Goal: Information Seeking & Learning: Learn about a topic

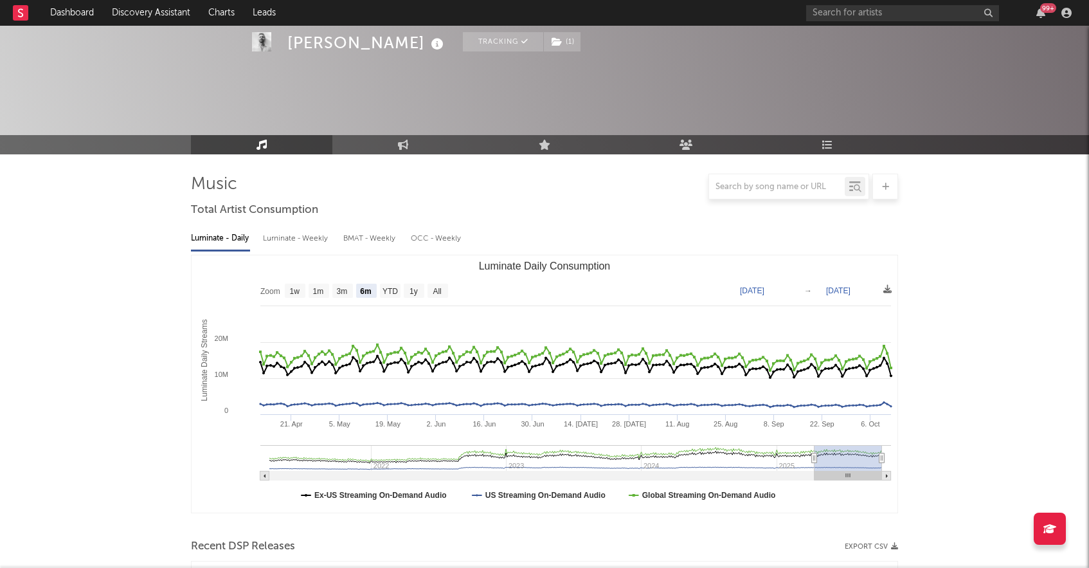
select select "6m"
select select "1w"
select select "All"
select select "1w"
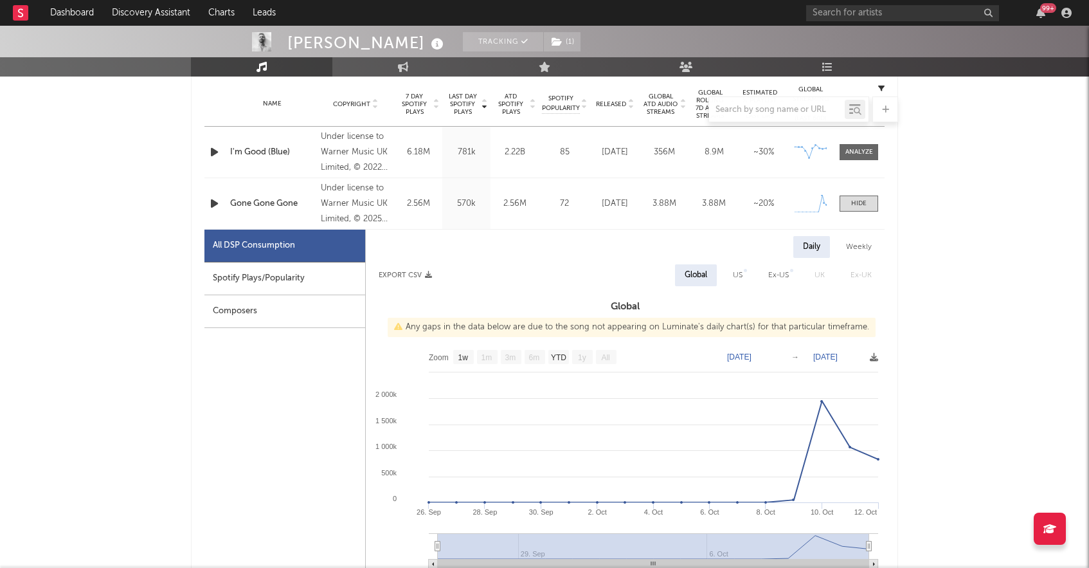
scroll to position [516, 0]
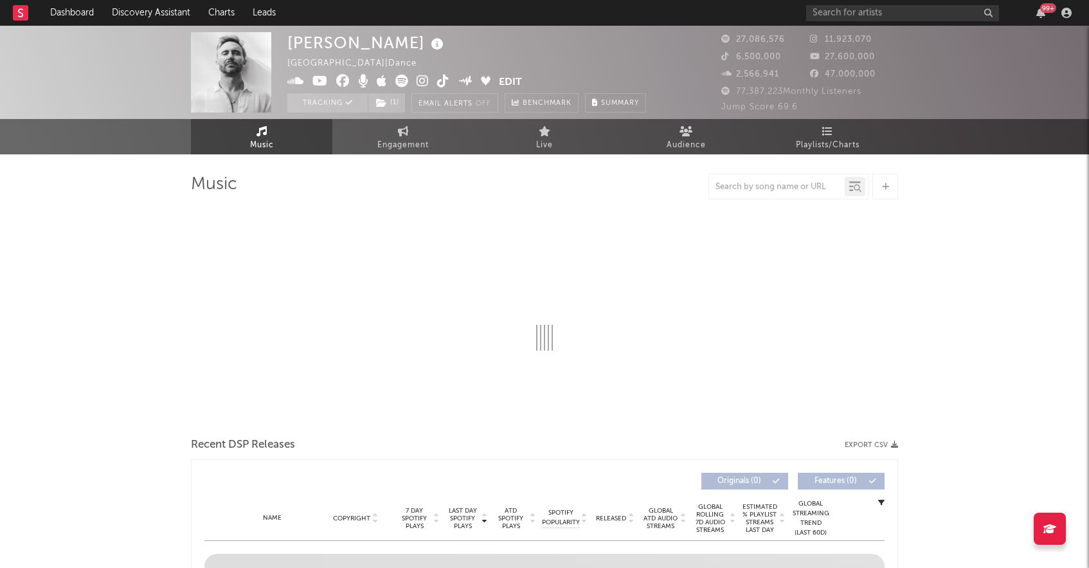
select select "6m"
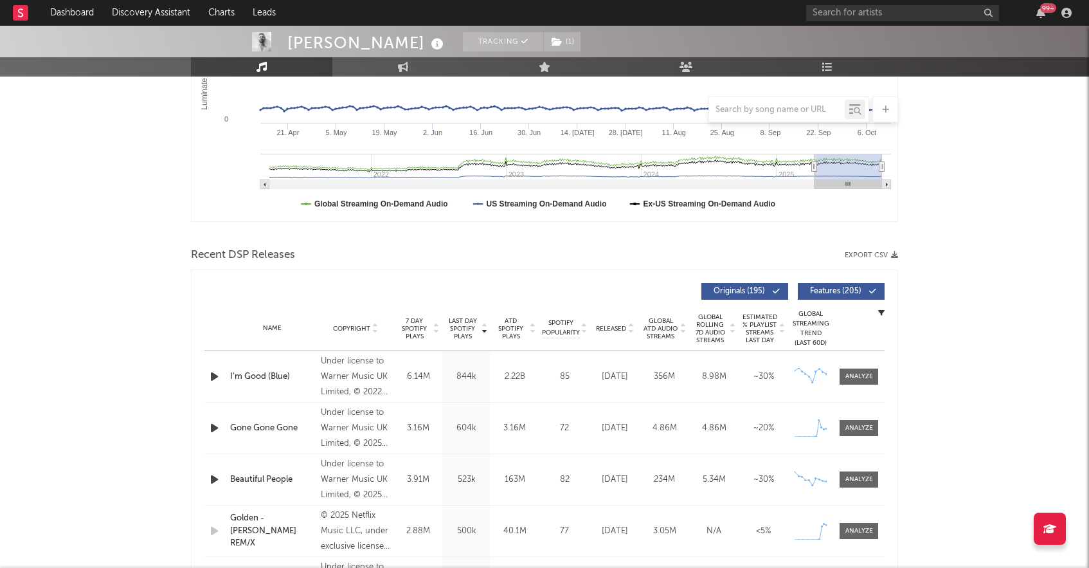
scroll to position [294, 0]
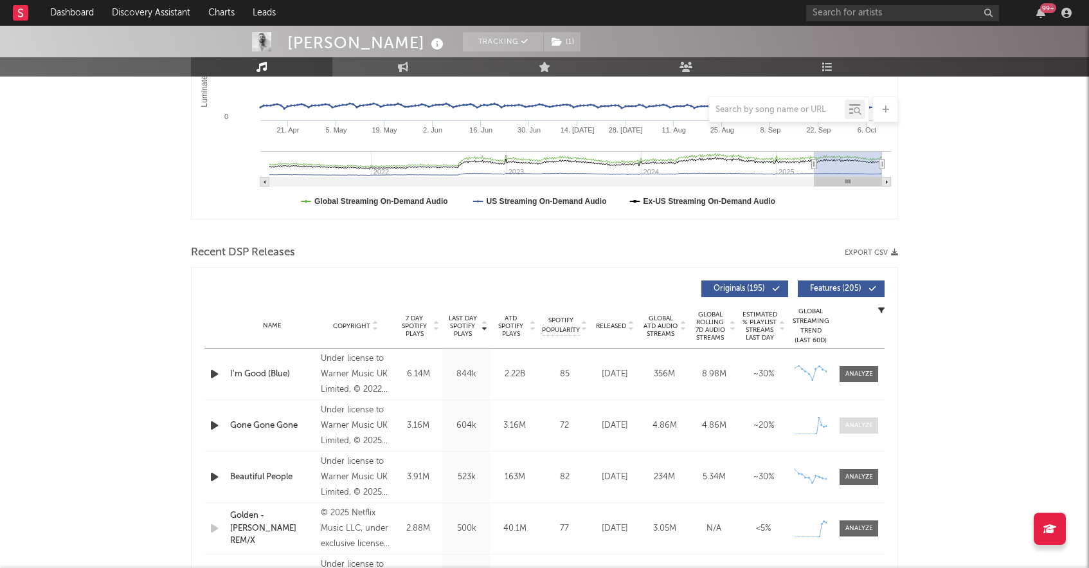
click at [861, 425] on div at bounding box center [859, 425] width 28 height 10
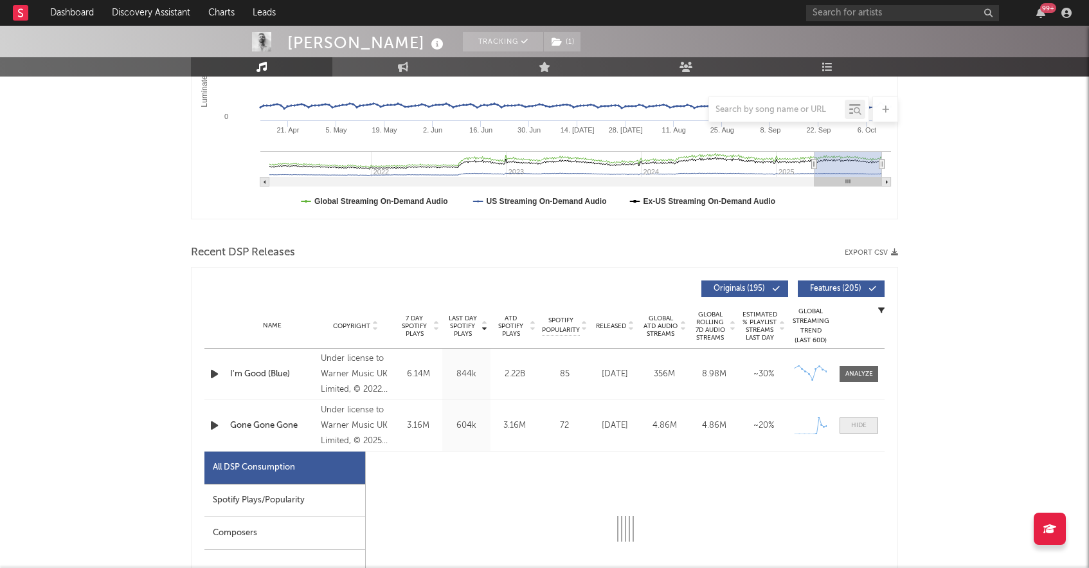
select select "1w"
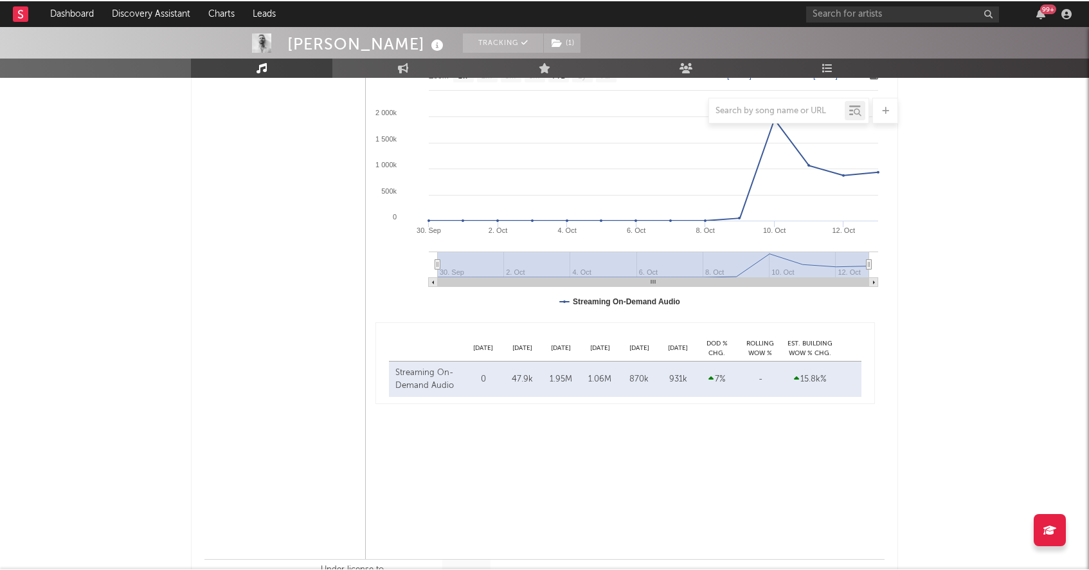
scroll to position [807, 0]
